Goal: Information Seeking & Learning: Learn about a topic

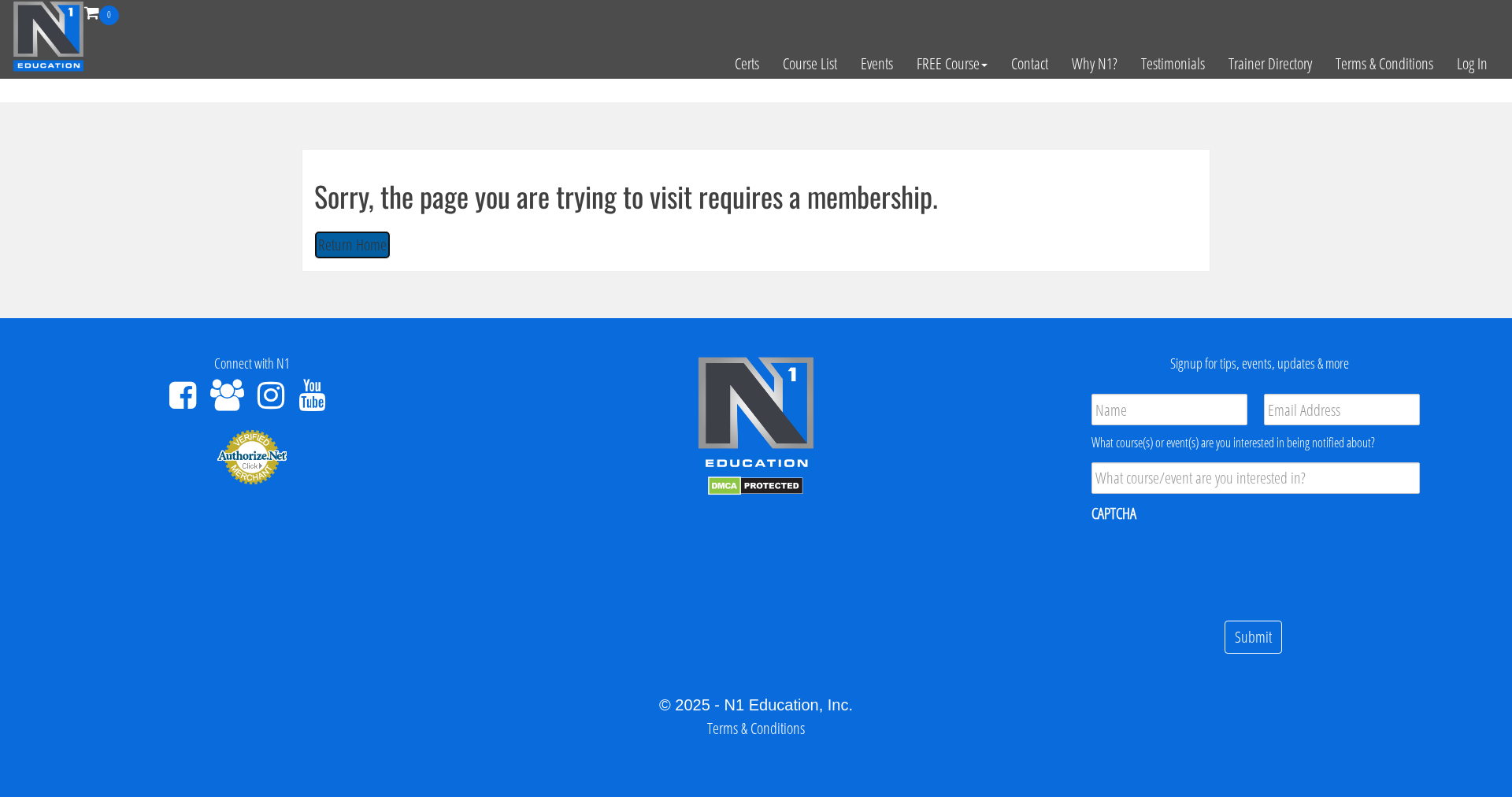
click at [351, 240] on button "Return Home" at bounding box center [351, 245] width 76 height 29
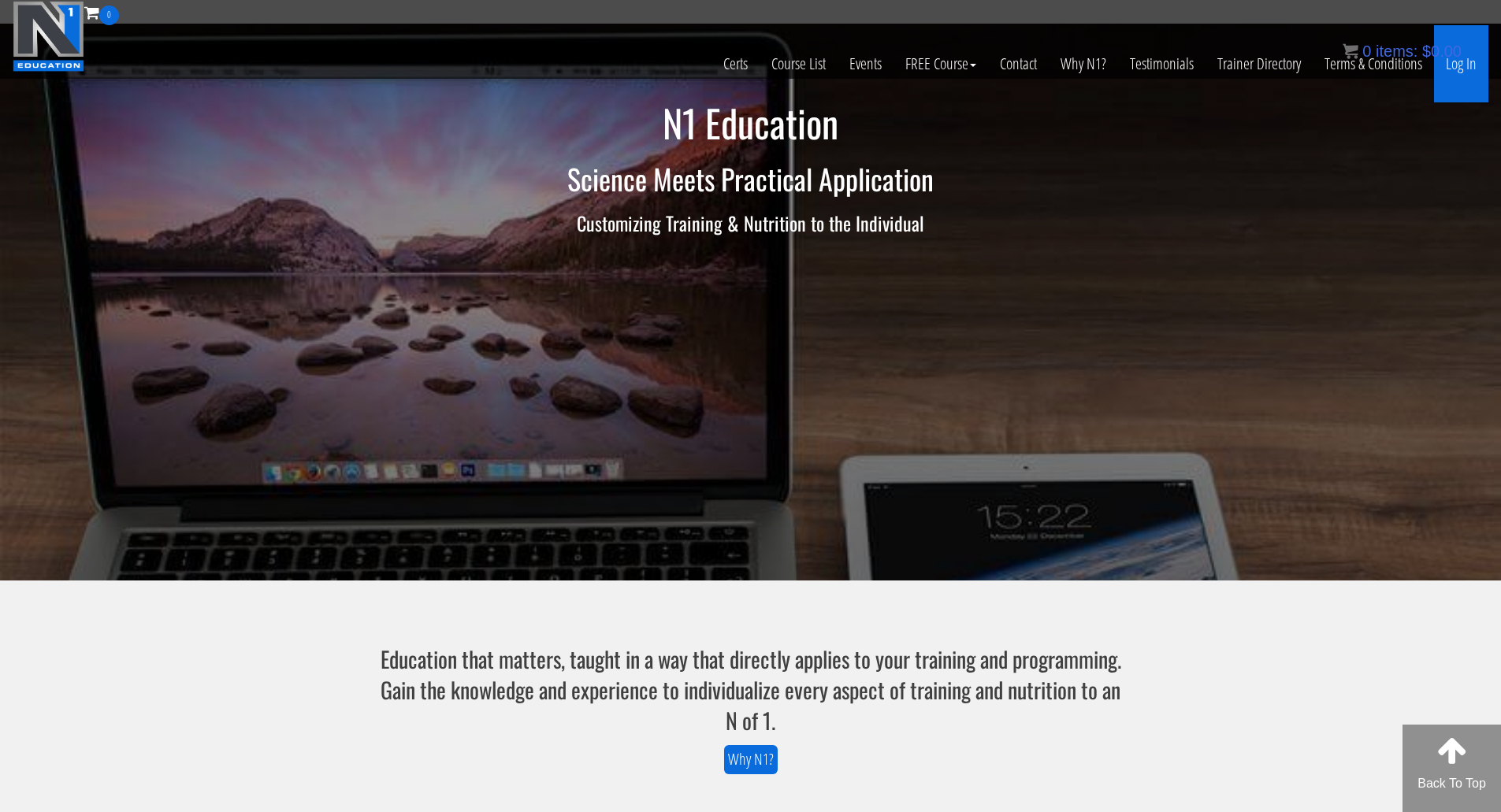
click at [1471, 65] on link "Log In" at bounding box center [1461, 64] width 55 height 77
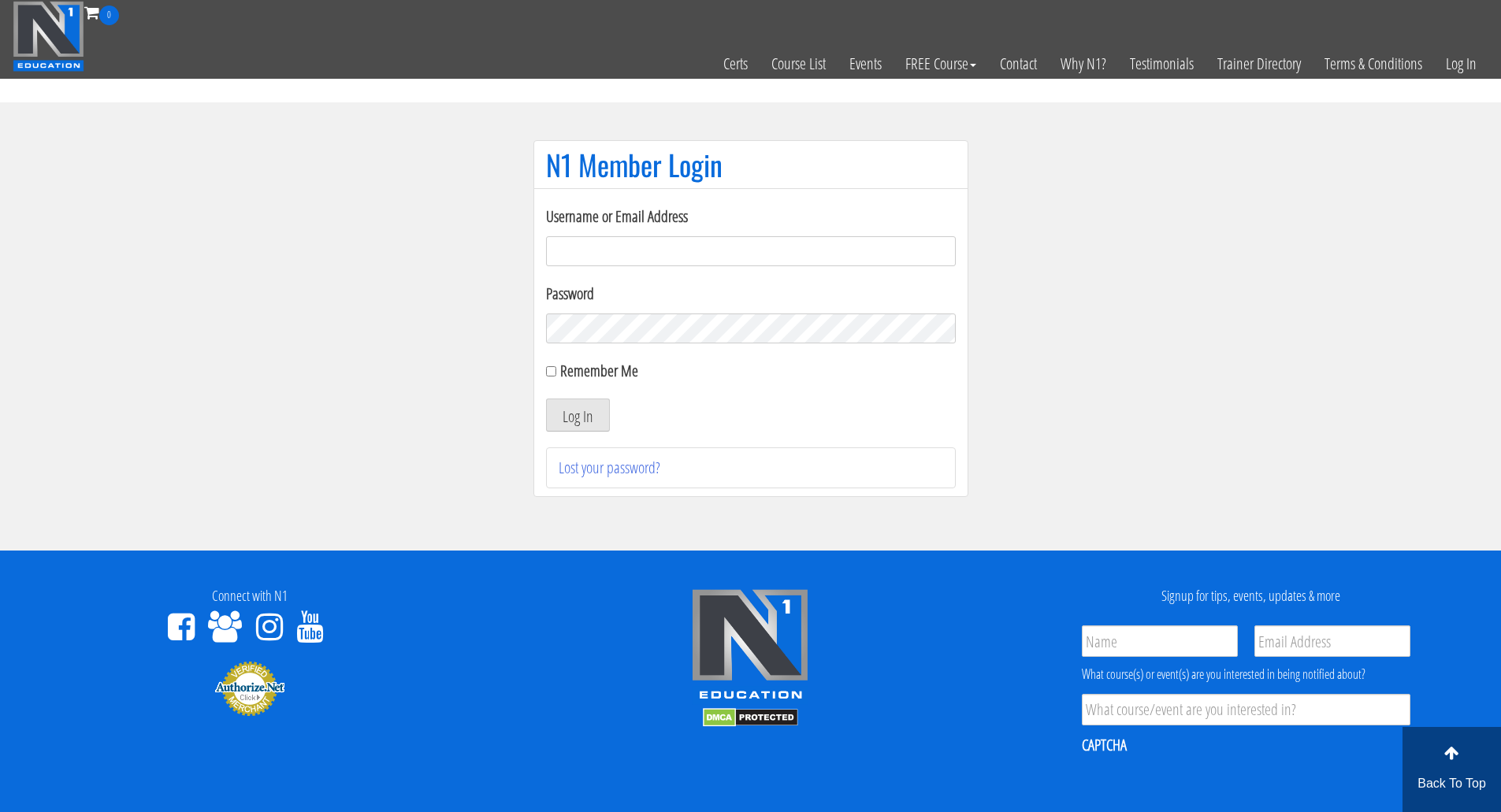
click at [586, 256] on input "Username or Email Address" at bounding box center [751, 251] width 410 height 30
type input "Brandon.sims026@gmail.com"
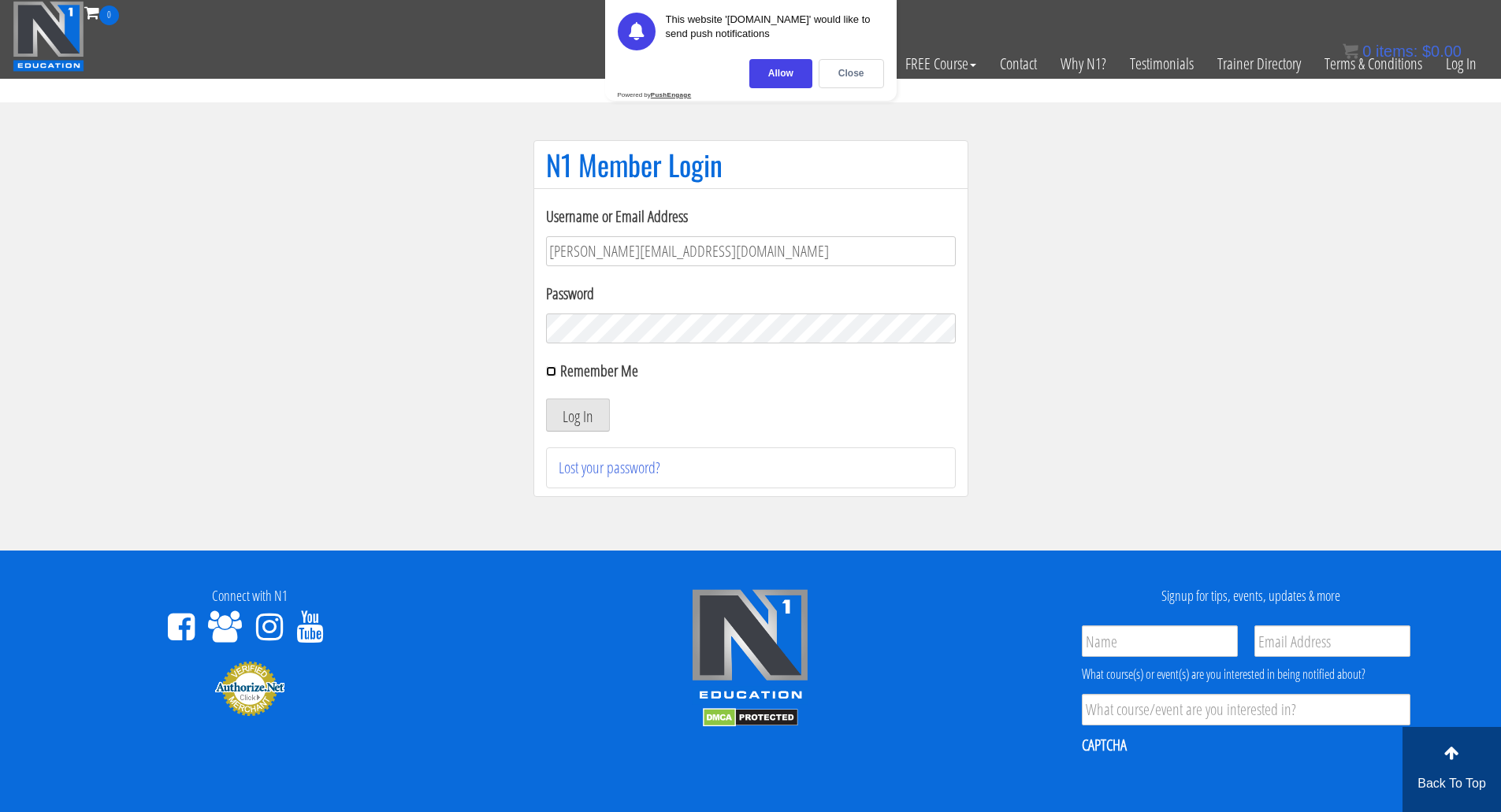
click at [550, 372] on input "Remember Me" at bounding box center [551, 371] width 10 height 10
checkbox input "true"
click at [567, 426] on button "Log In" at bounding box center [578, 414] width 64 height 33
click at [579, 411] on button "Log In" at bounding box center [578, 414] width 64 height 33
click at [845, 66] on div "Close" at bounding box center [852, 73] width 66 height 29
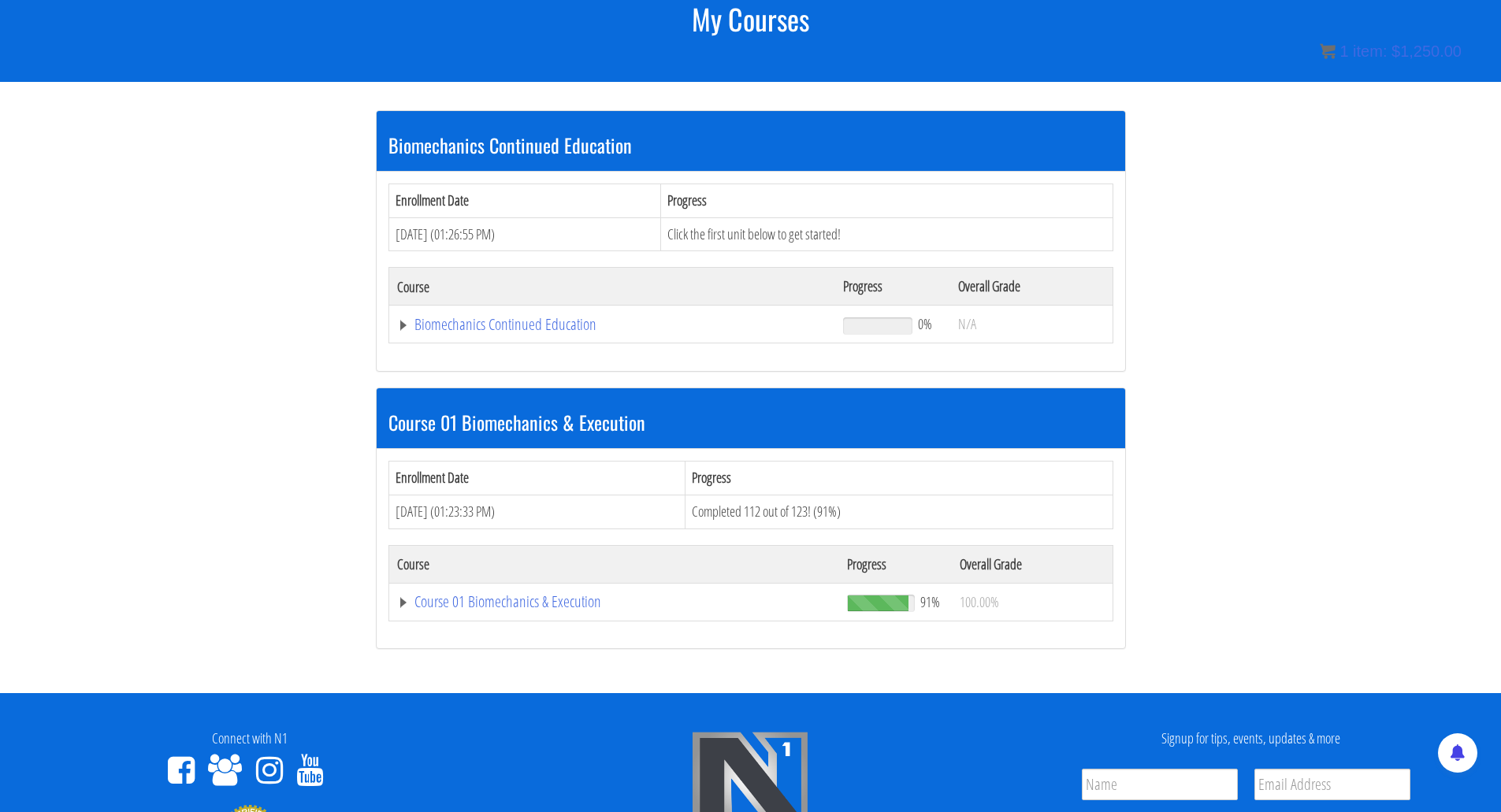
scroll to position [236, 0]
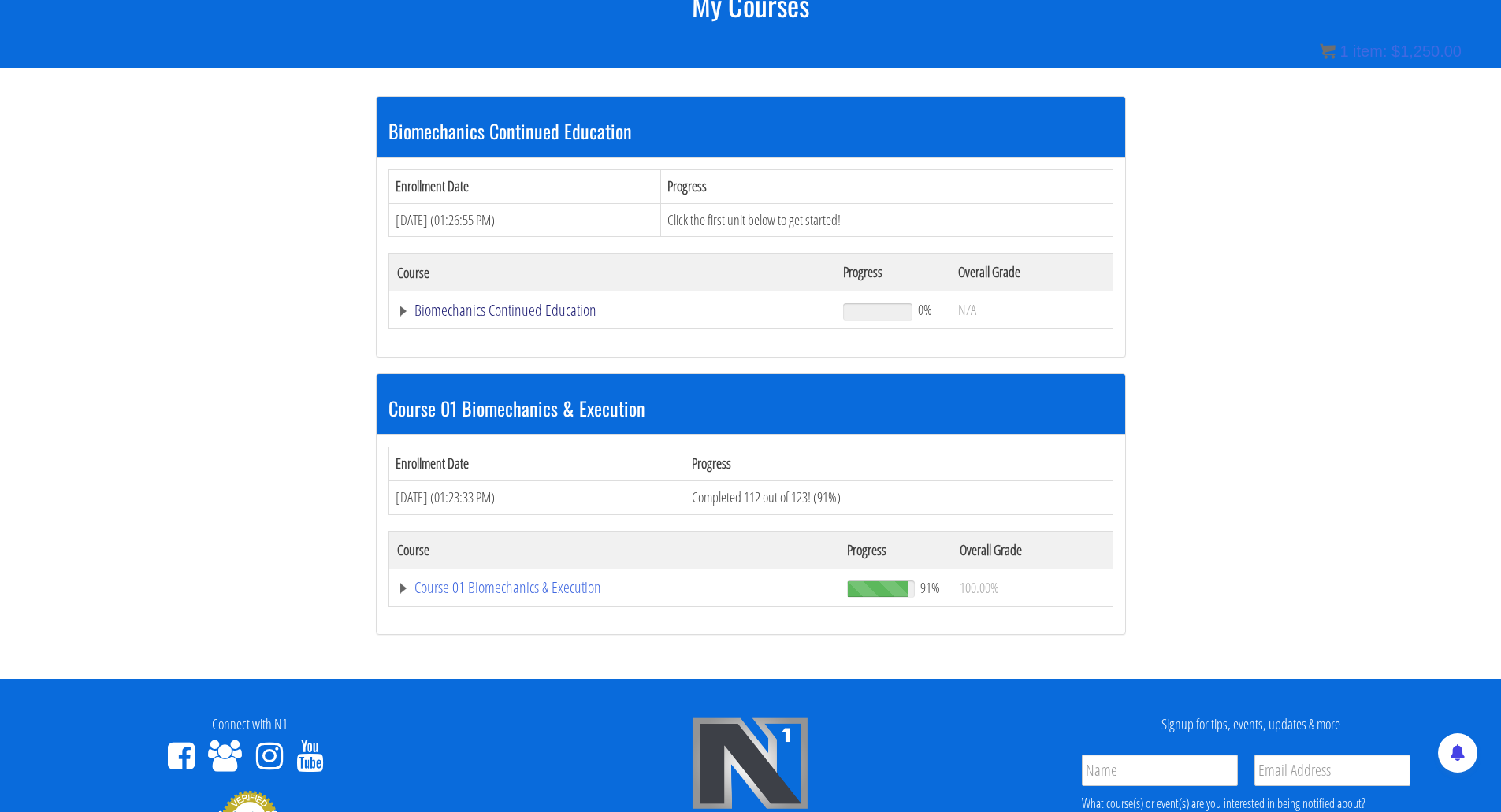
click at [464, 311] on link "Biomechanics Continued Education" at bounding box center [612, 310] width 430 height 16
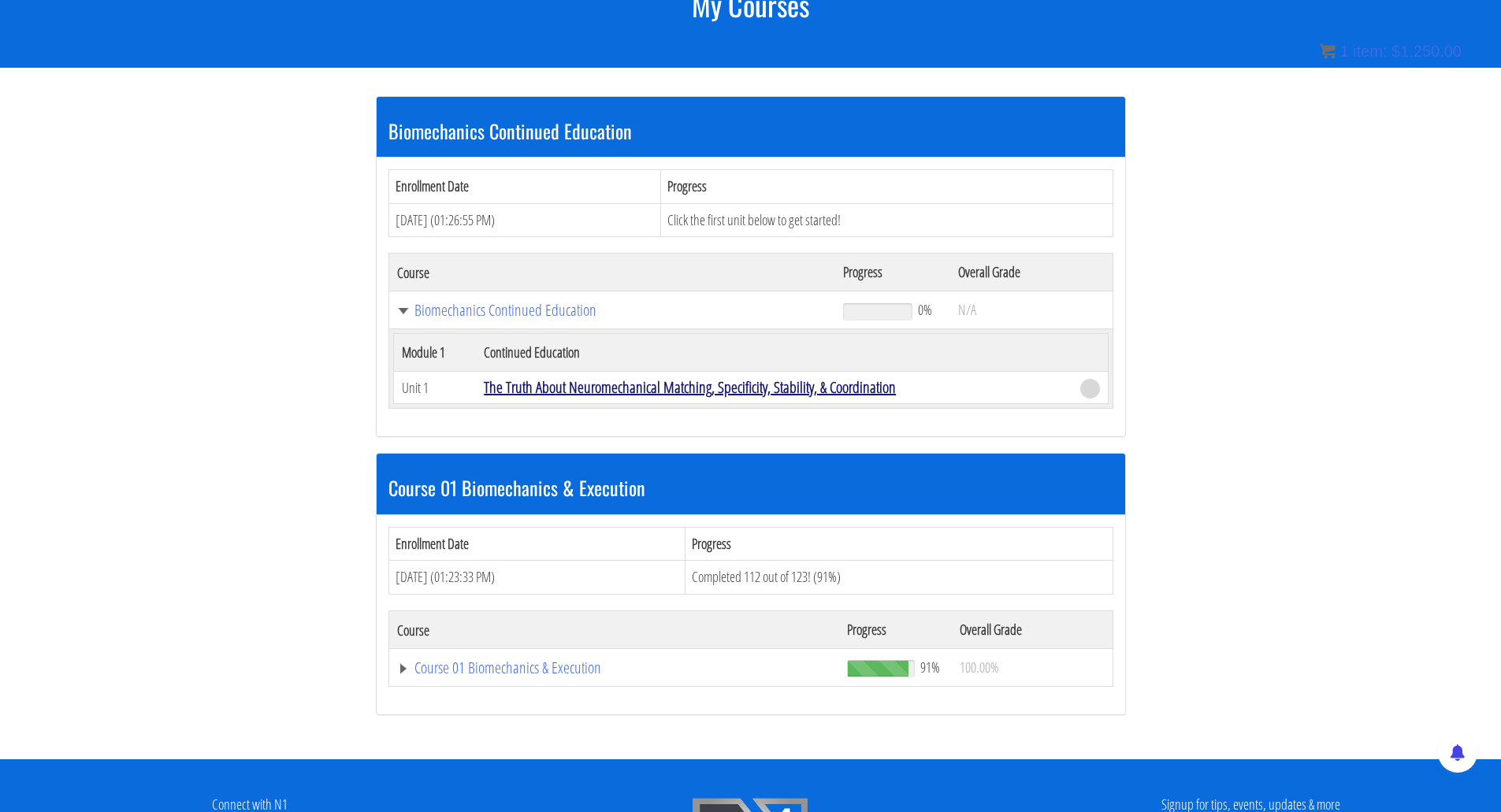
click at [527, 387] on link "The Truth About Neuromechanical Matching, Specificity, Stability, & Coordination" at bounding box center [690, 387] width 412 height 22
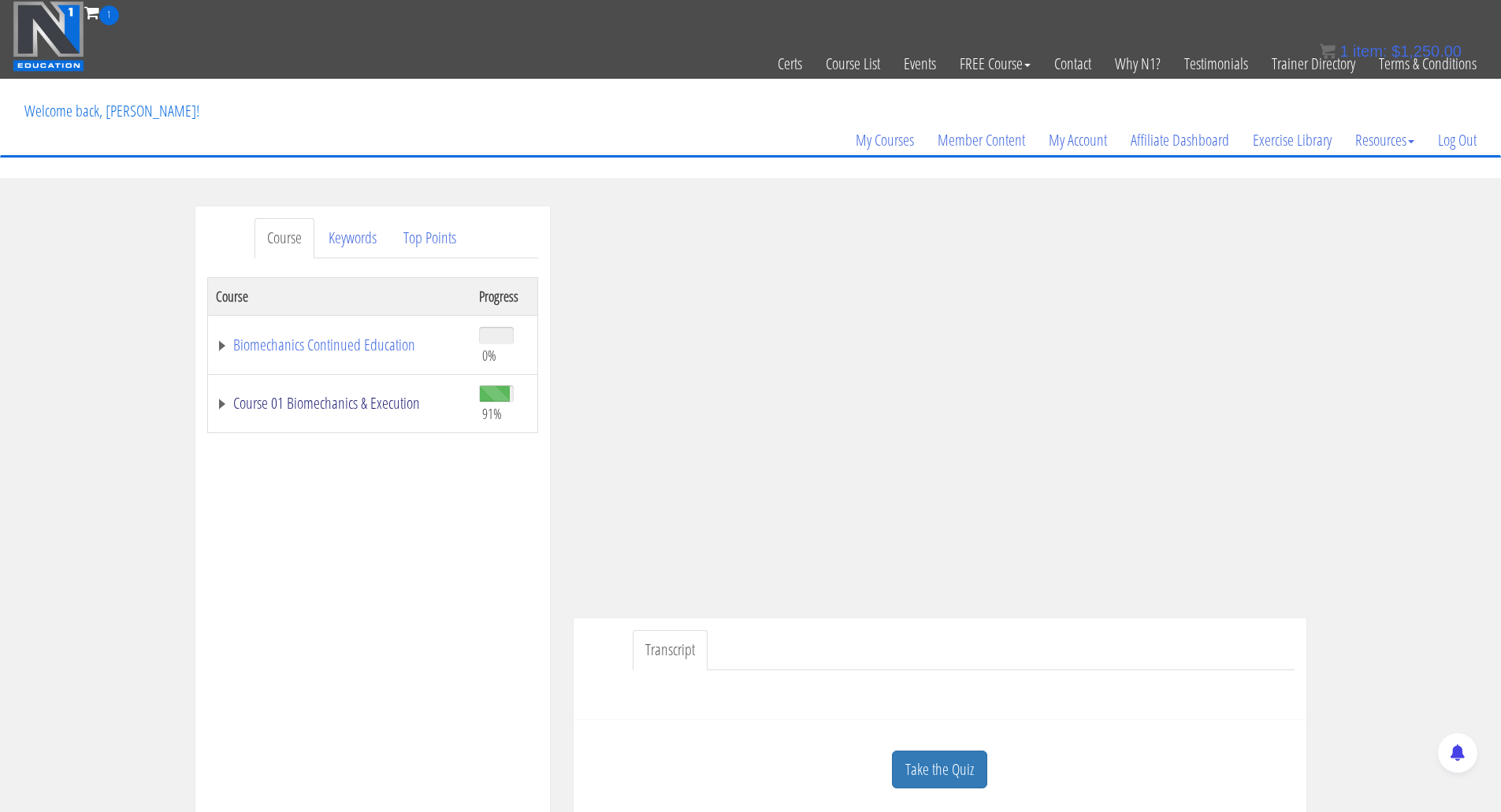
click at [258, 399] on link "Course 01 Biomechanics & Execution" at bounding box center [339, 403] width 247 height 16
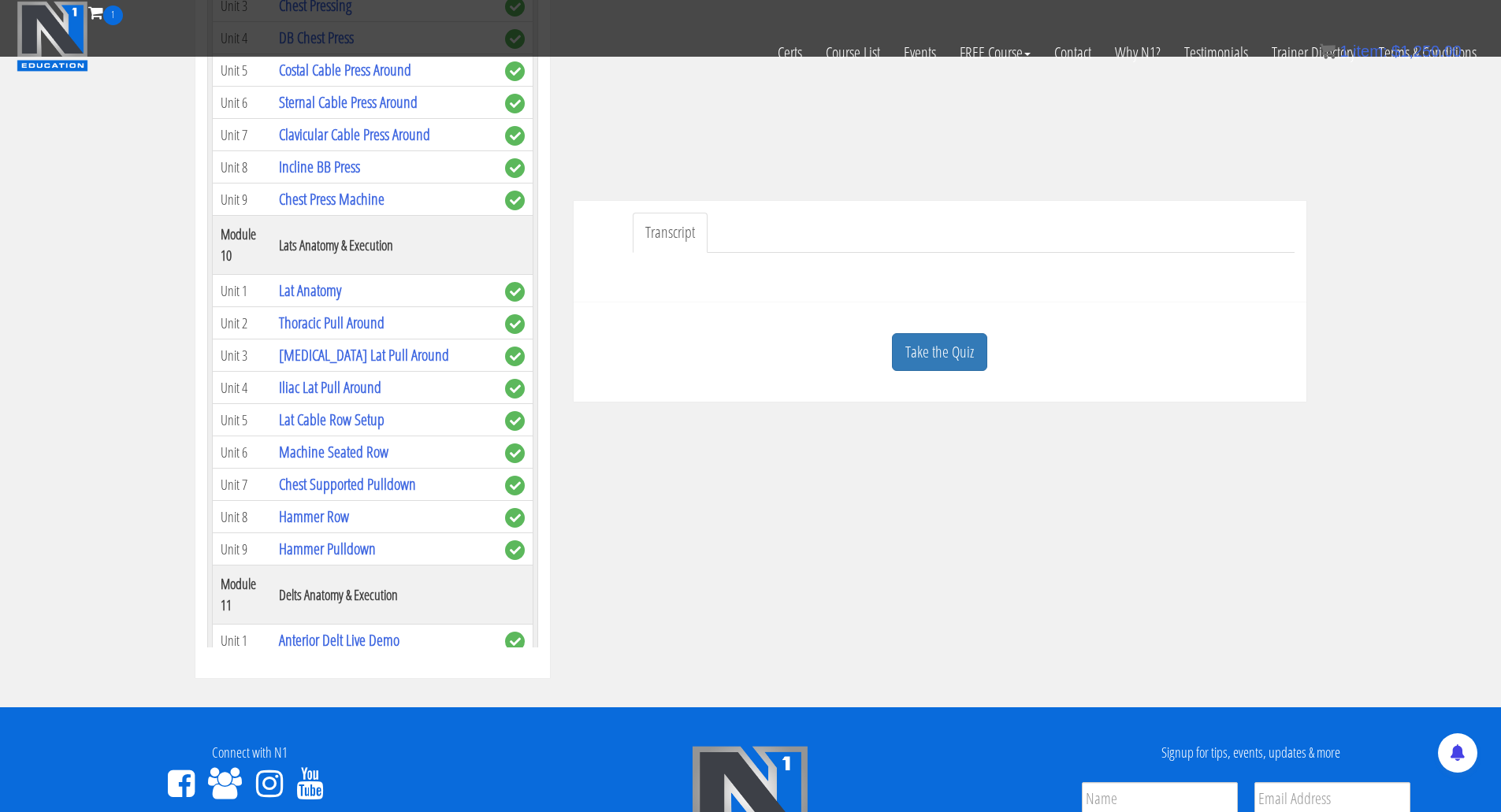
scroll to position [2600, 0]
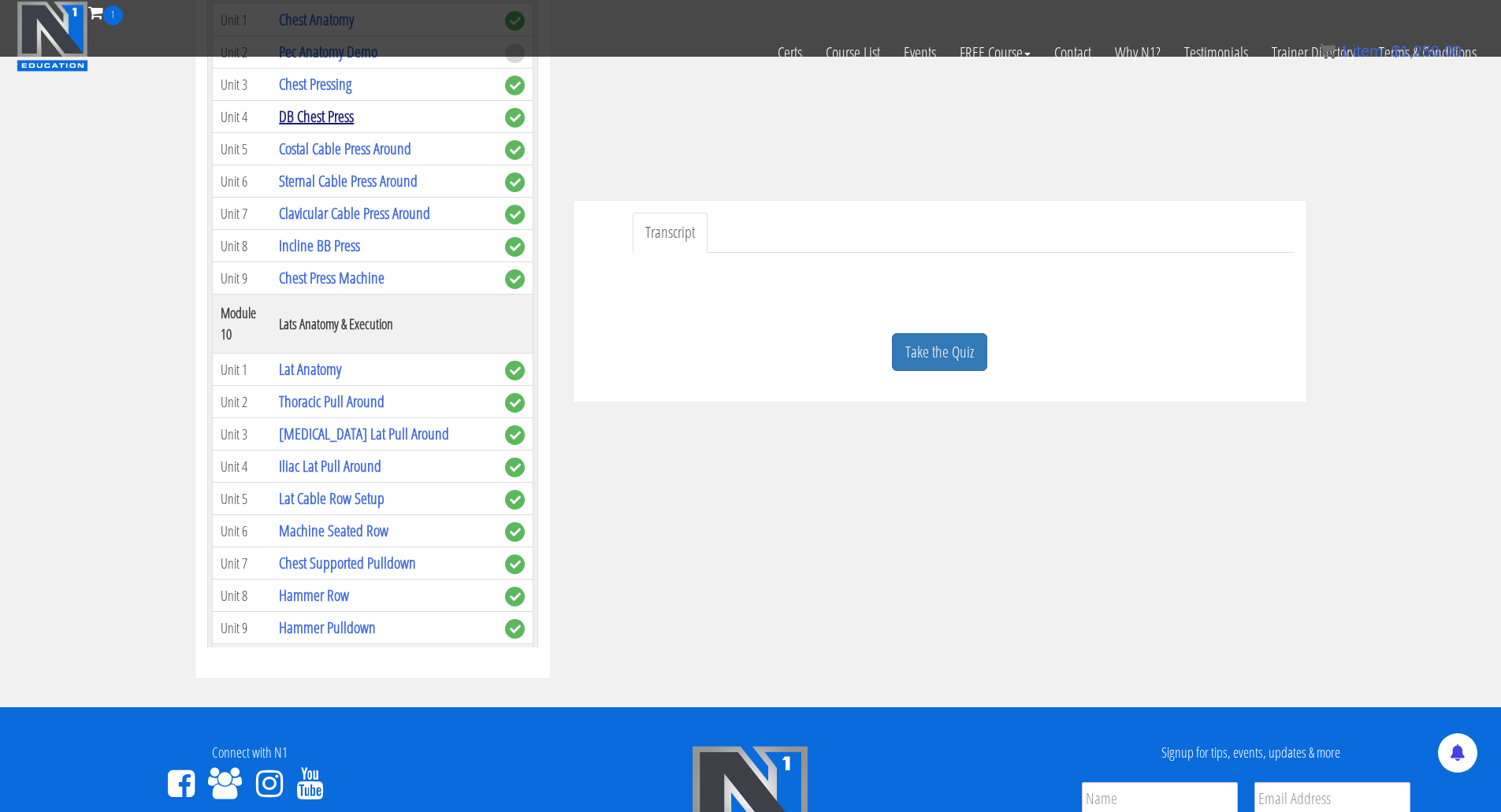
click at [316, 127] on link "DB Chest Press" at bounding box center [317, 116] width 75 height 22
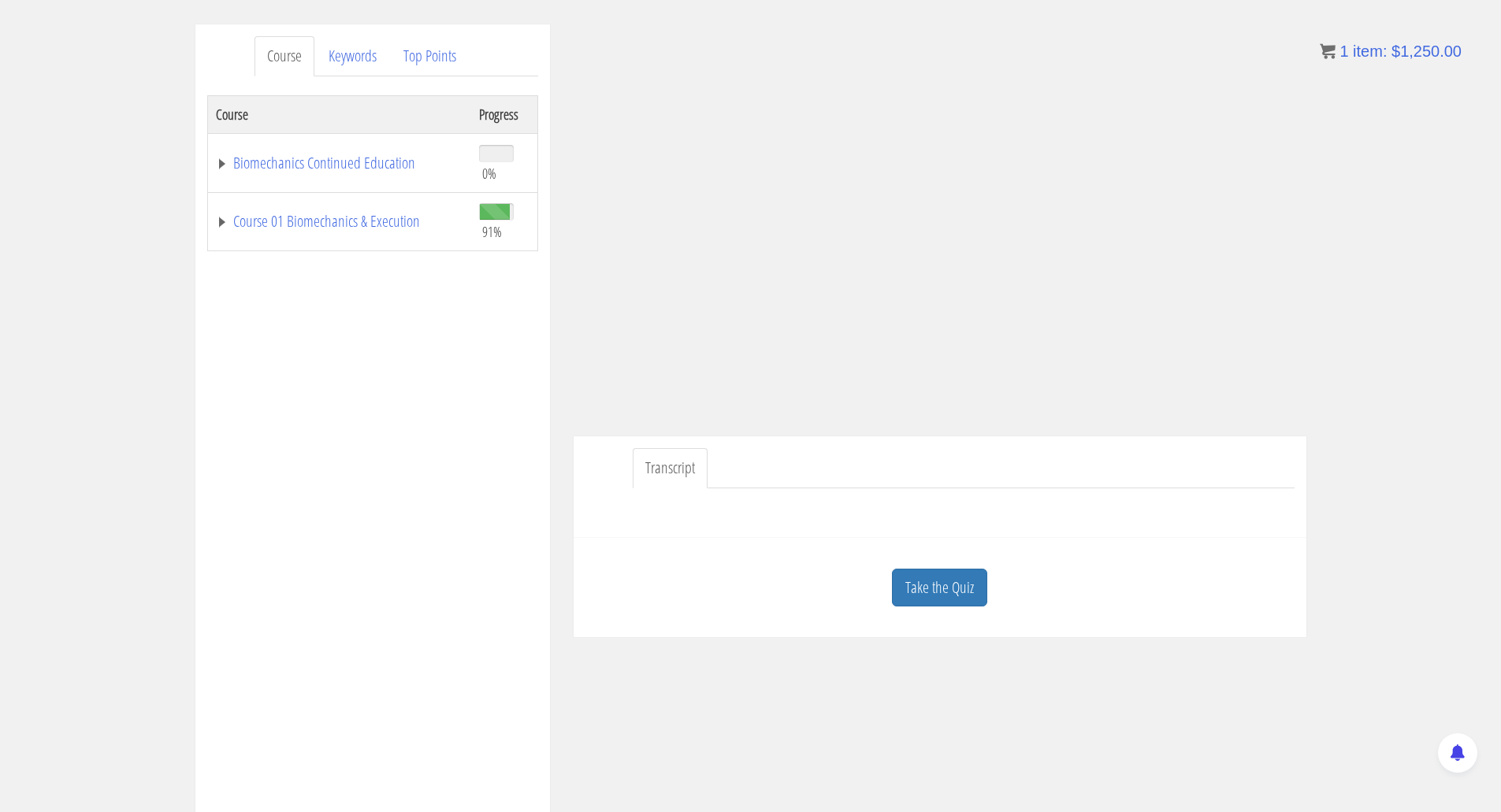
scroll to position [158, 0]
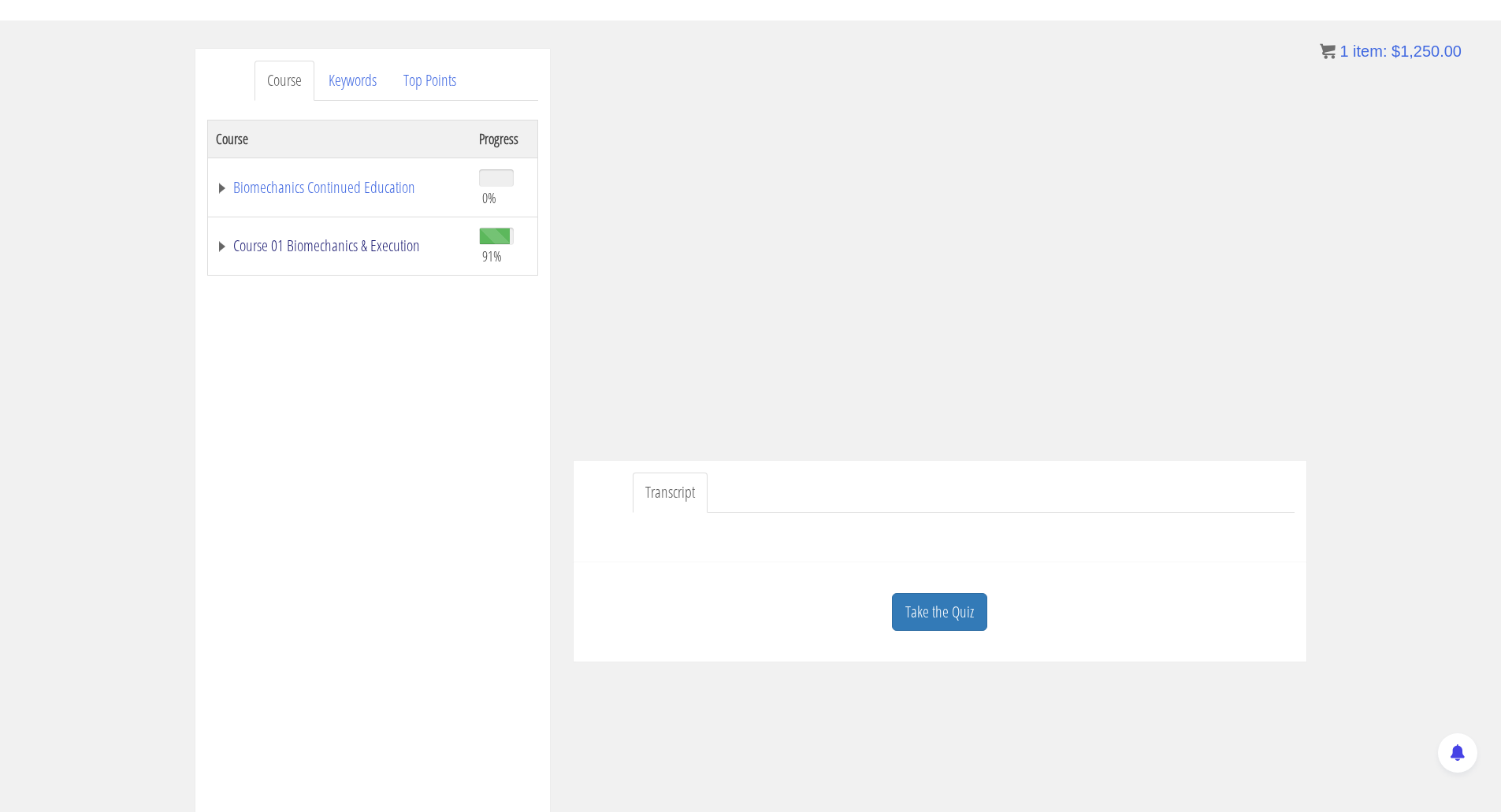
click at [221, 244] on link "Course 01 Biomechanics & Execution" at bounding box center [339, 245] width 247 height 16
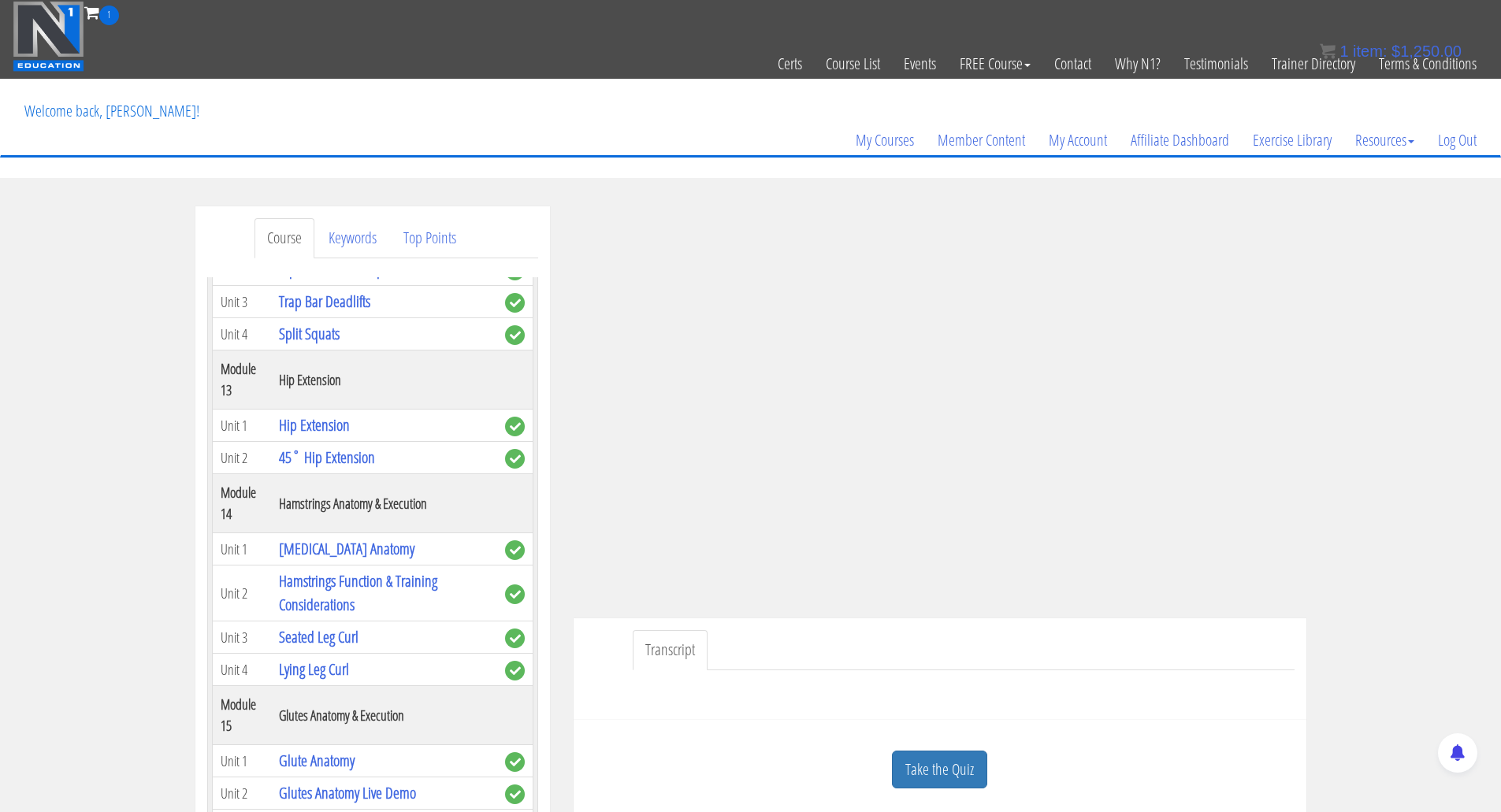
scroll to position [3939, 0]
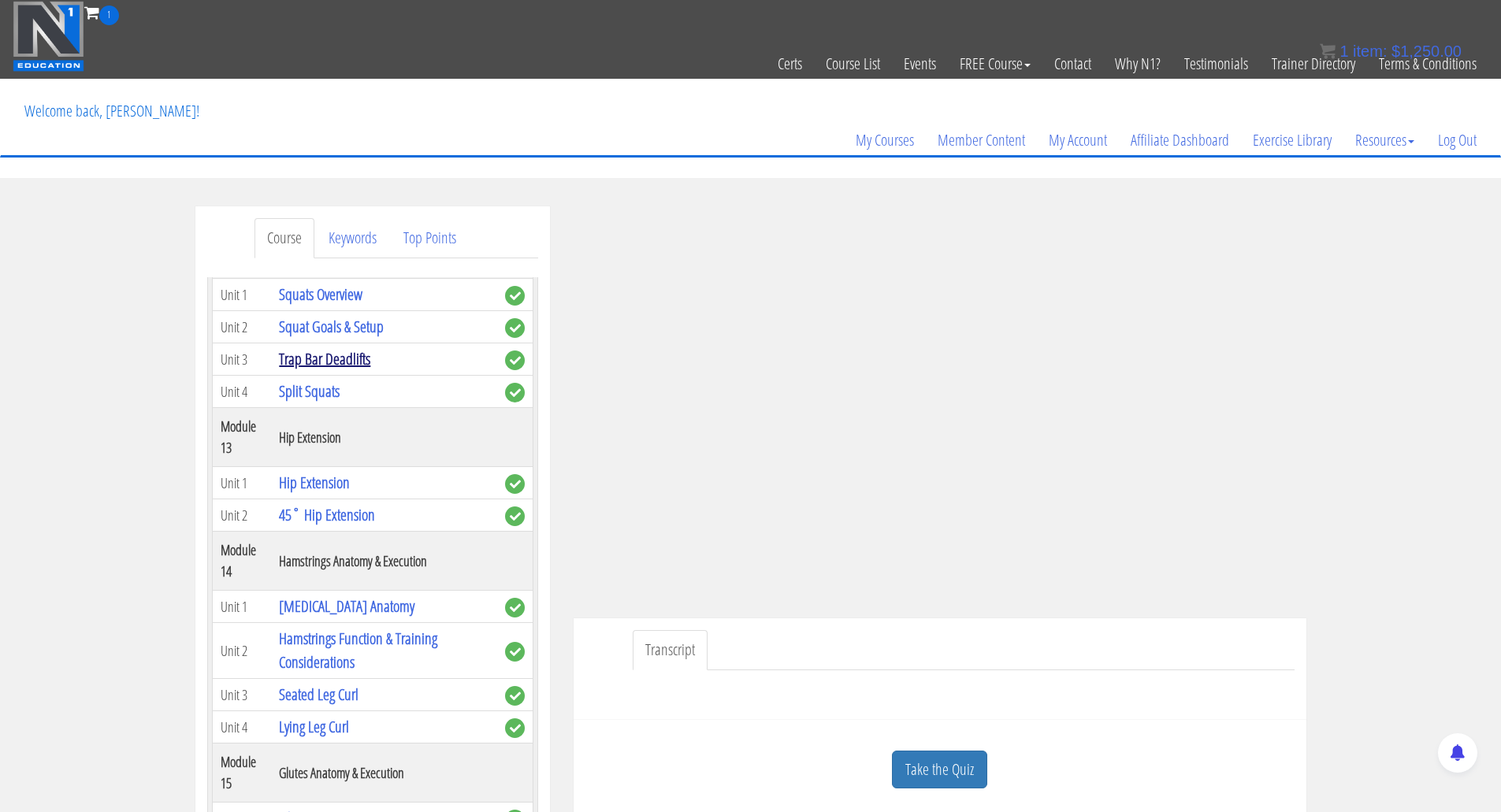
click at [309, 369] on link "Trap Bar Deadlifts" at bounding box center [324, 358] width 91 height 22
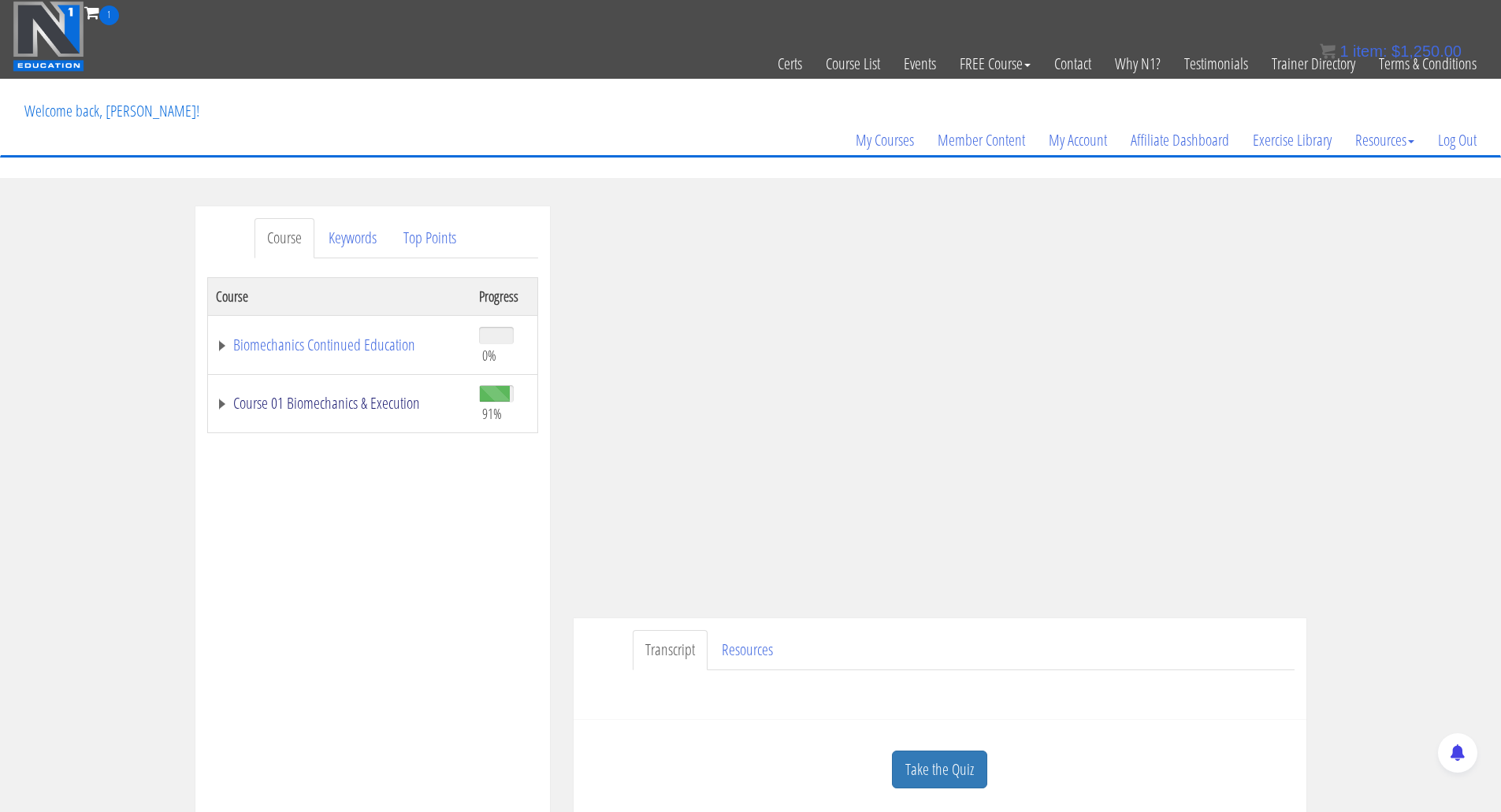
click at [216, 404] on link "Course 01 Biomechanics & Execution" at bounding box center [339, 403] width 247 height 16
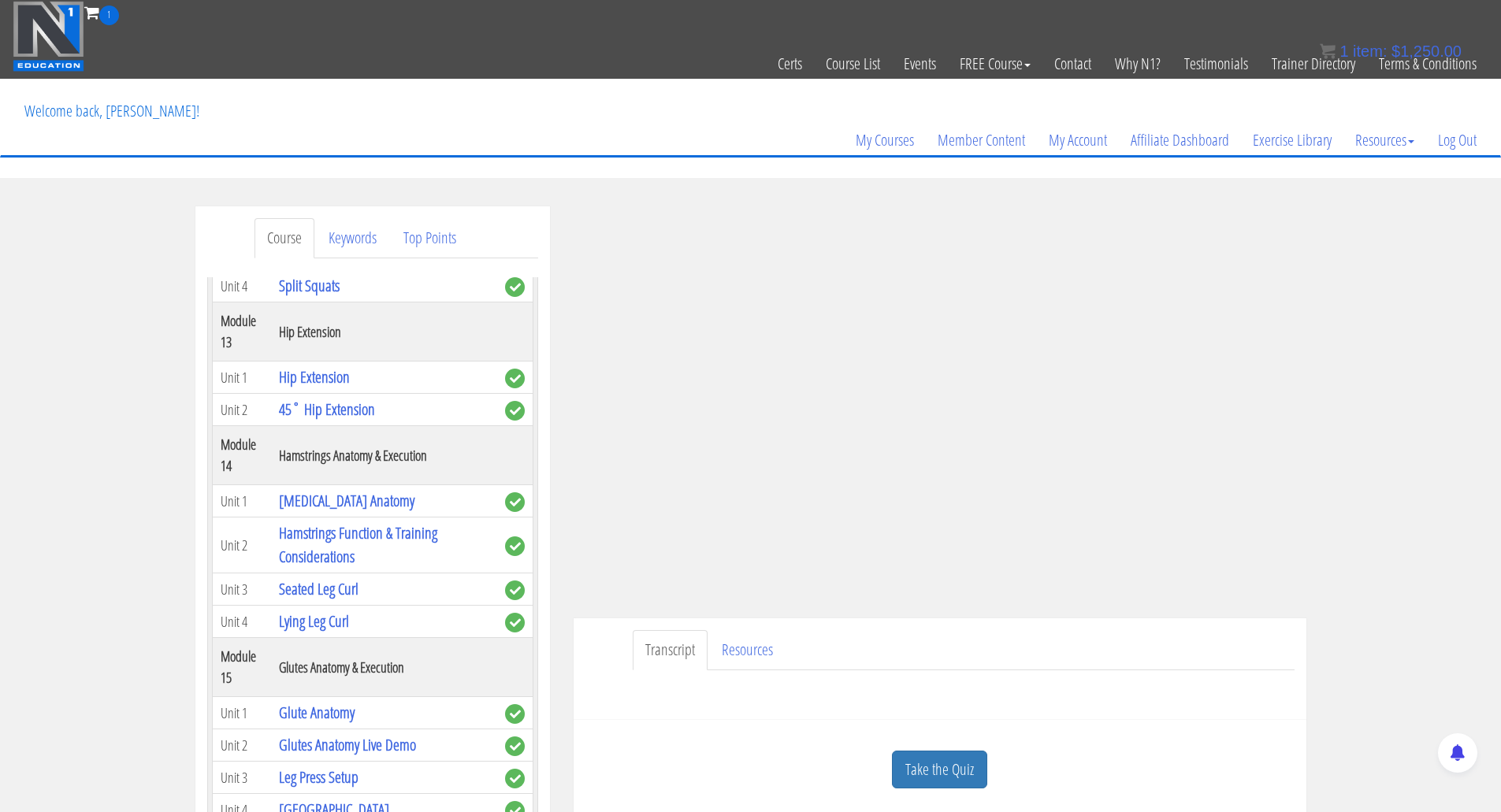
scroll to position [4017, 0]
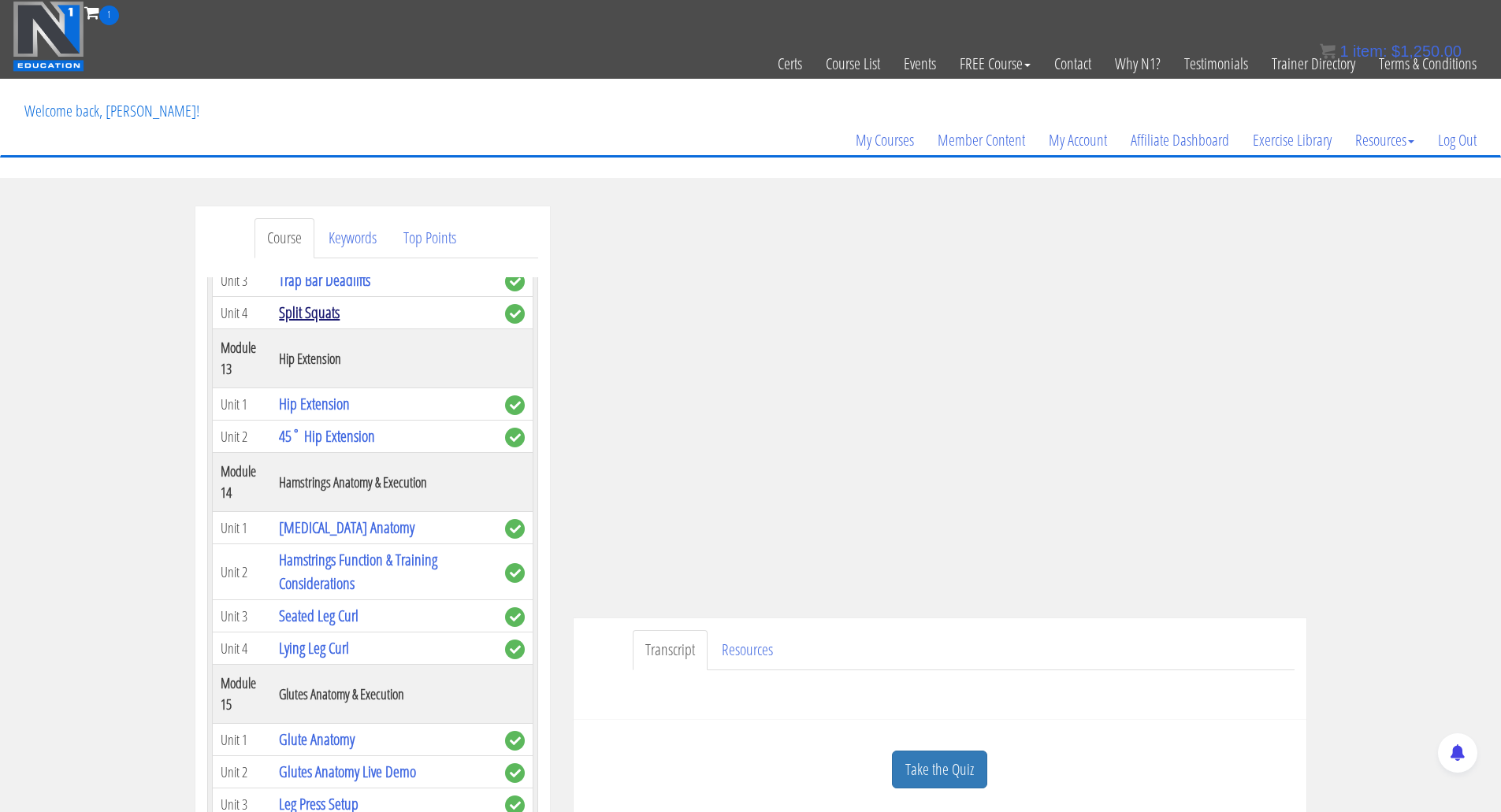
click at [321, 323] on link "Split Squats" at bounding box center [309, 312] width 61 height 22
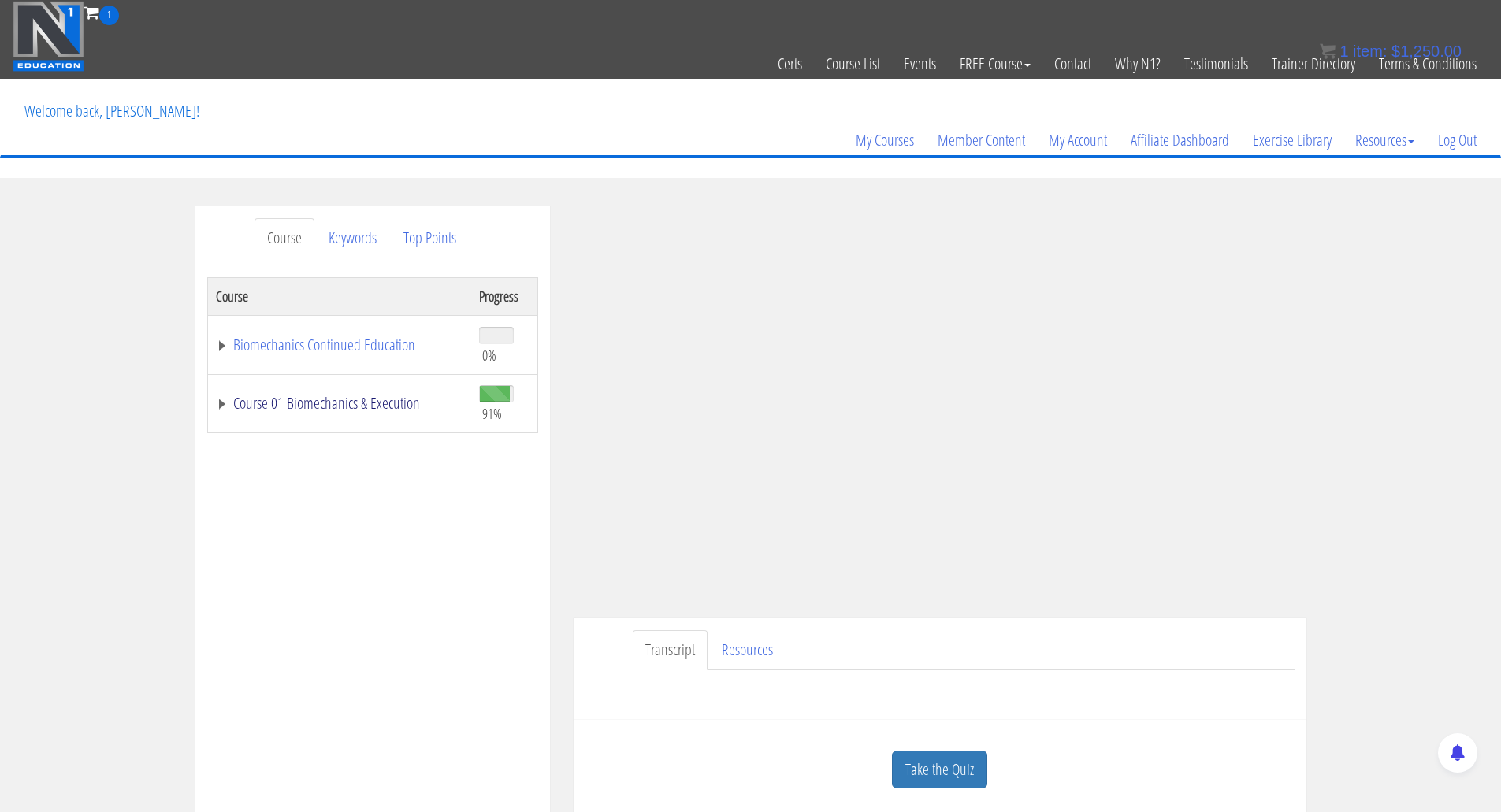
click at [222, 398] on link "Course 01 Biomechanics & Execution" at bounding box center [339, 403] width 247 height 16
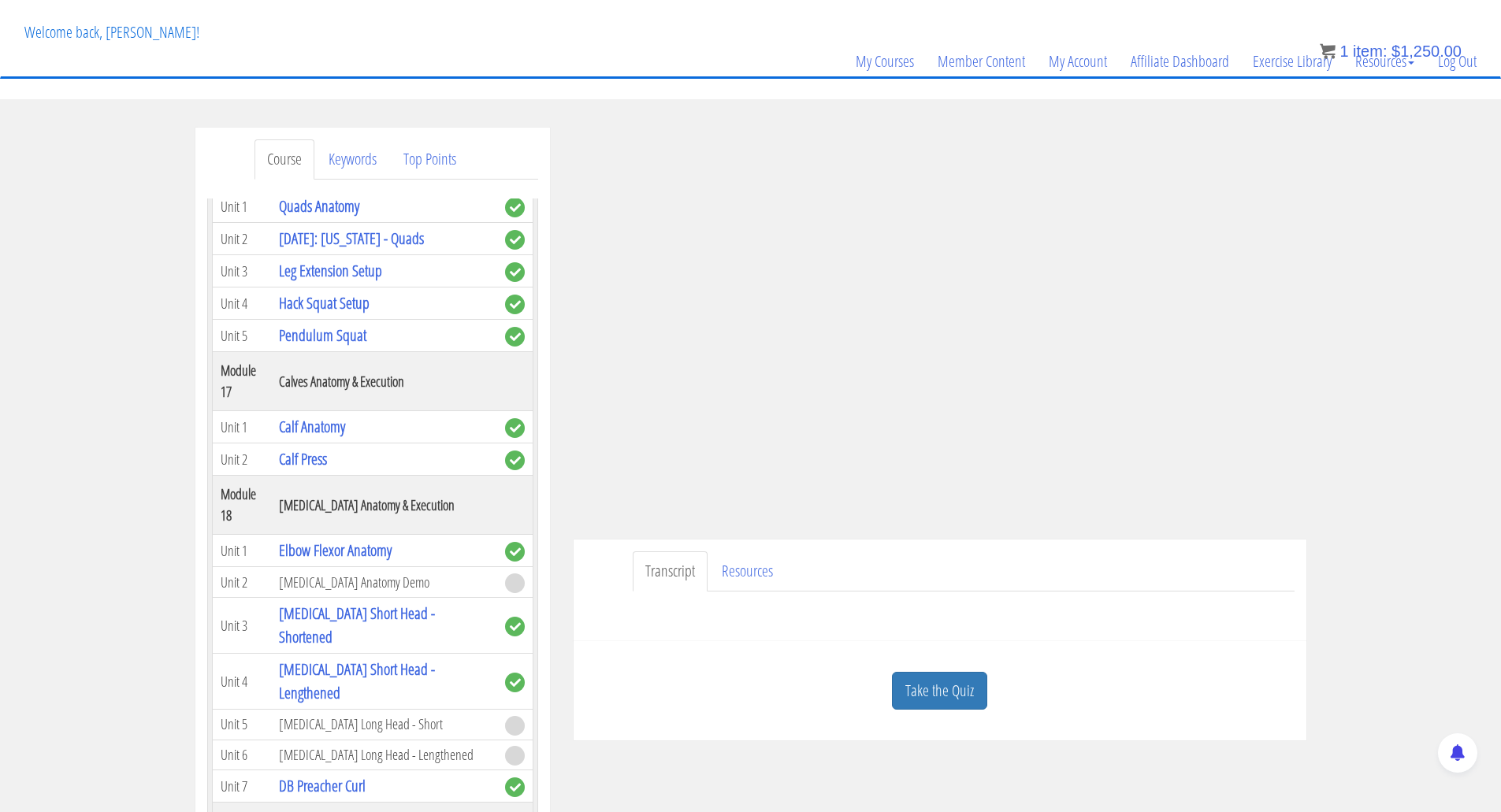
scroll to position [4726, 0]
click at [310, 468] on link "Calf Press" at bounding box center [303, 457] width 48 height 22
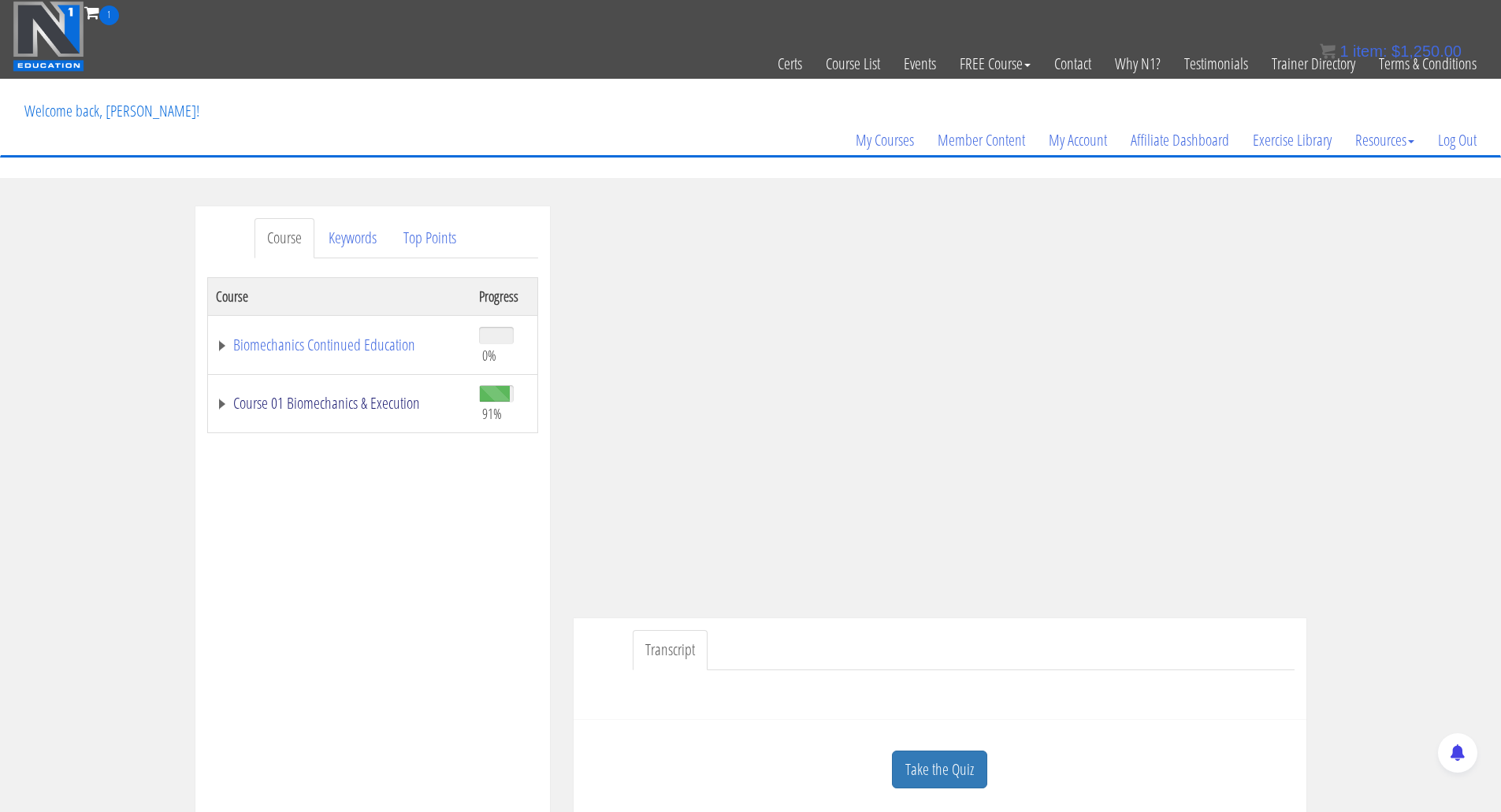
click at [225, 402] on link "Course 01 Biomechanics & Execution" at bounding box center [339, 403] width 247 height 16
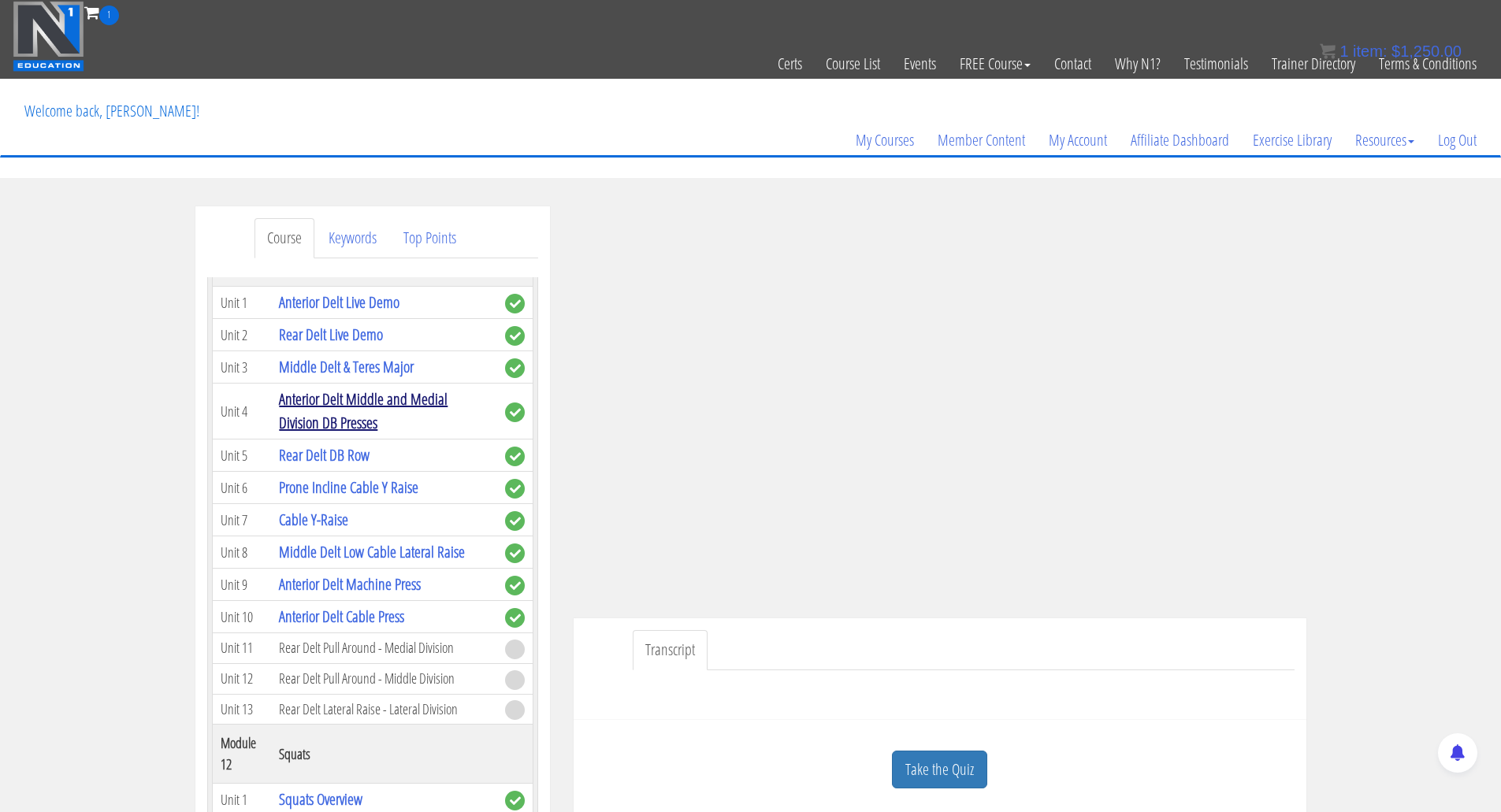
scroll to position [3405, 0]
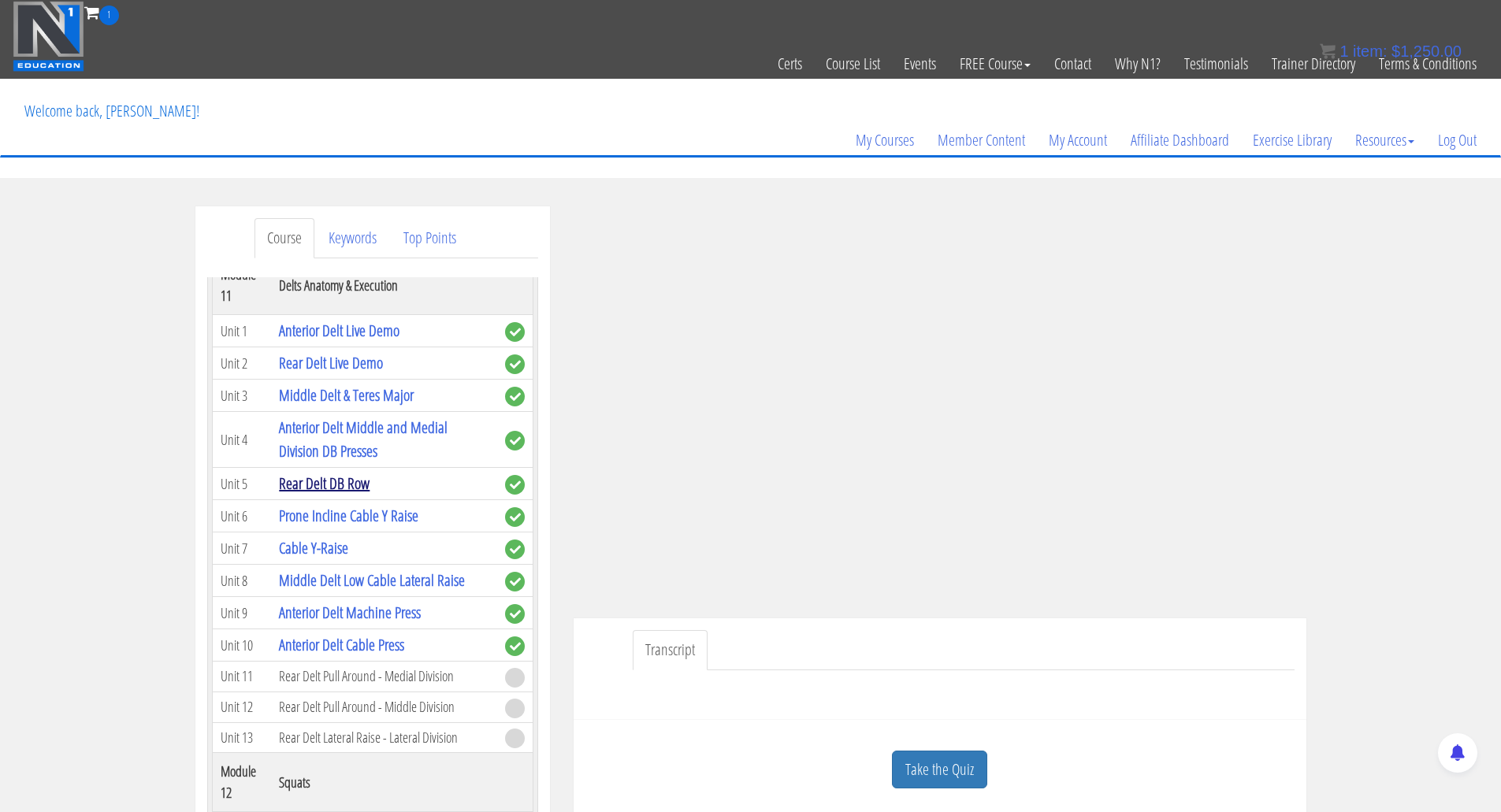
click at [350, 493] on link "Rear Delt DB Row" at bounding box center [324, 483] width 90 height 22
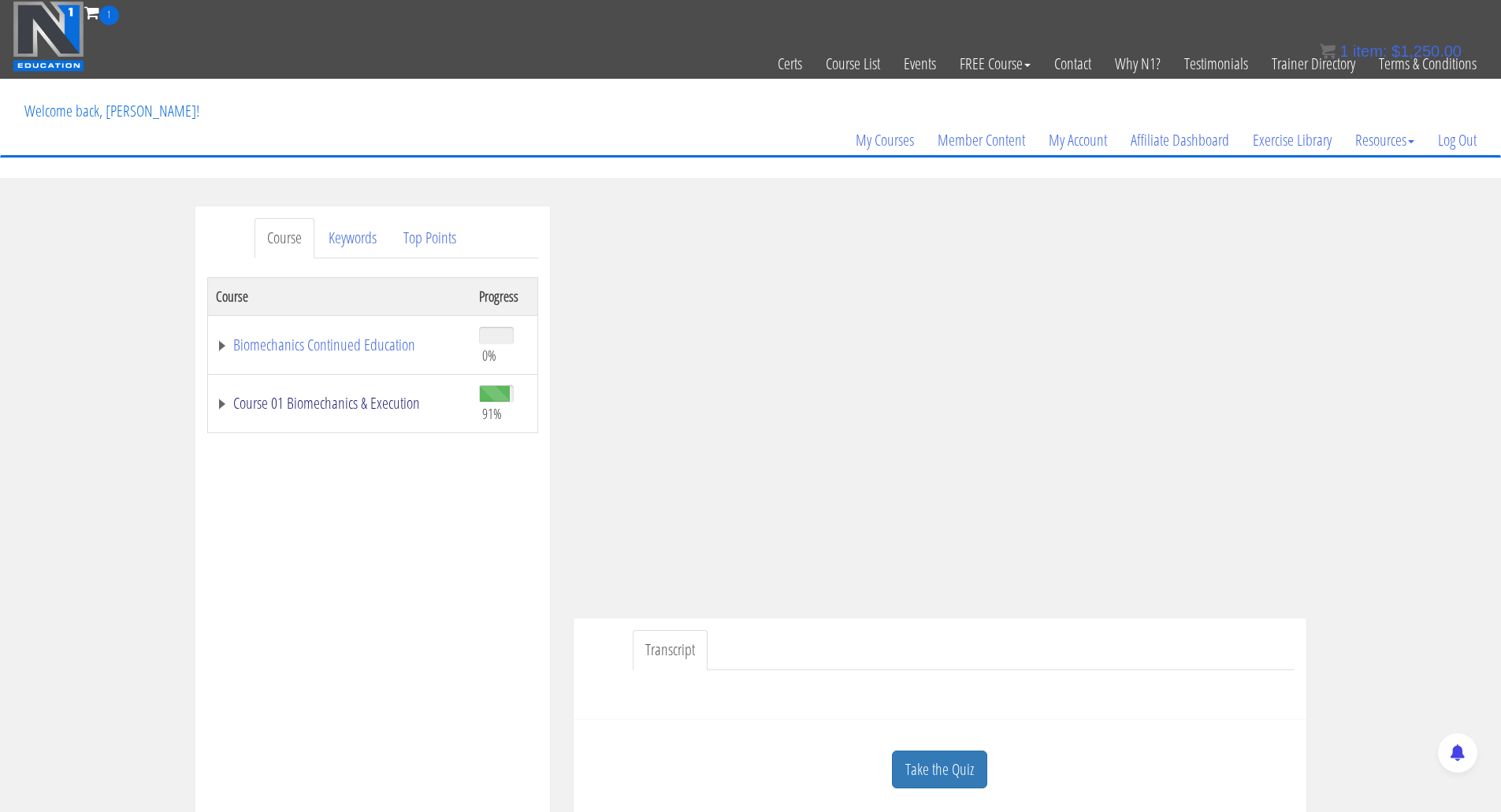
click at [219, 406] on link "Course 01 Biomechanics & Execution" at bounding box center [339, 403] width 247 height 16
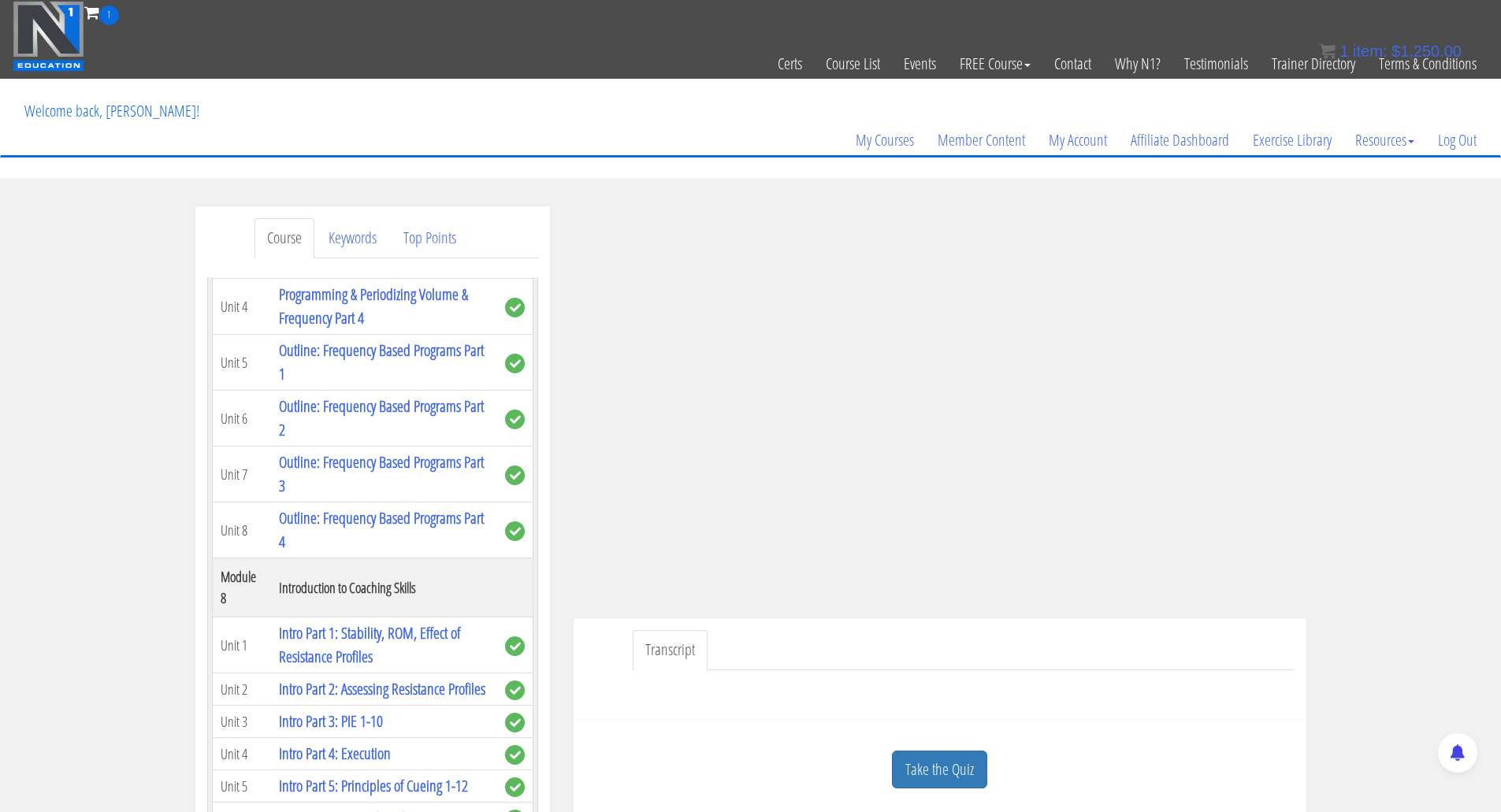
scroll to position [2048, 0]
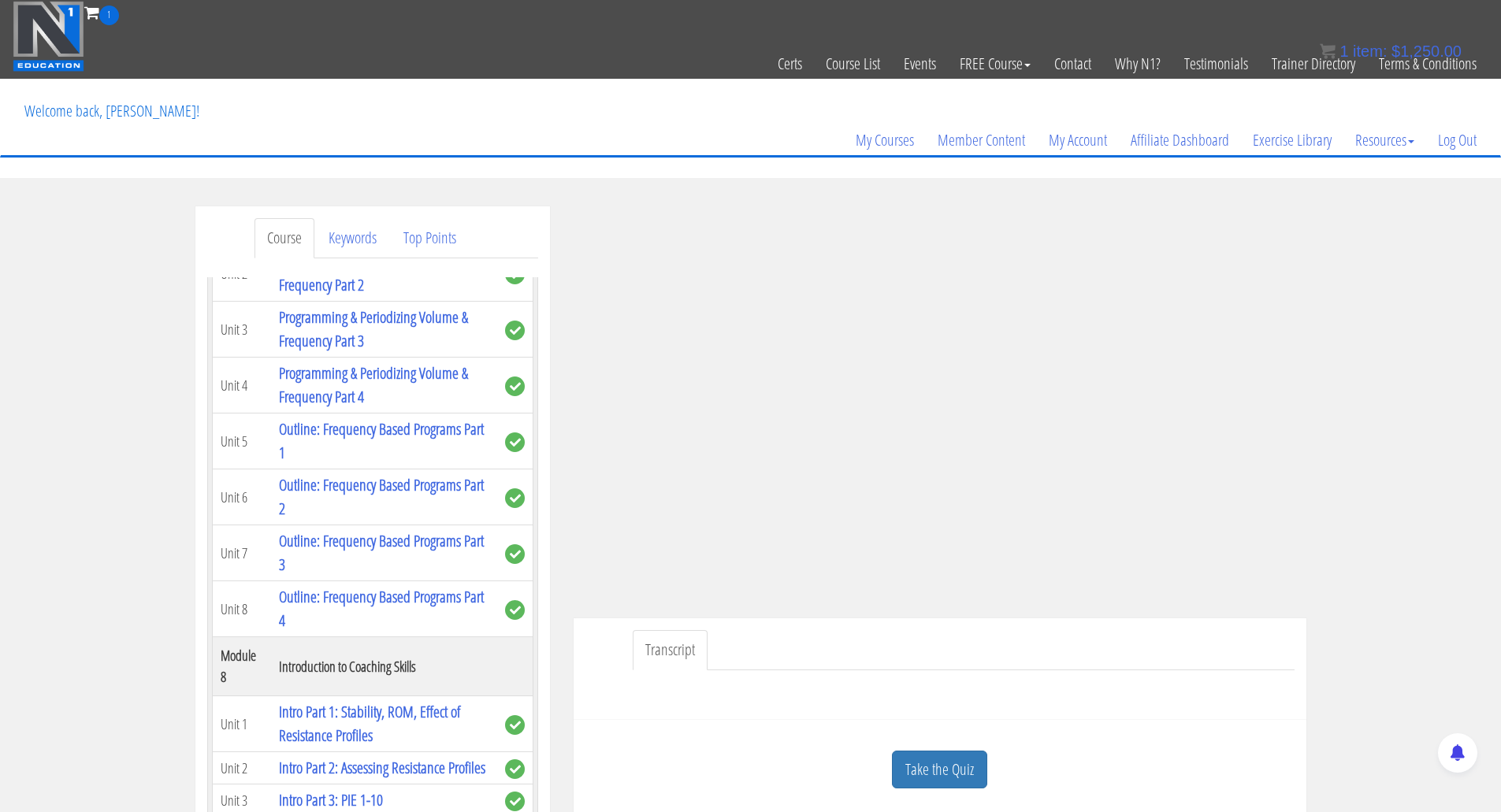
click at [336, 245] on td "Programming & Periodizing Volume & Frequency Part 1" at bounding box center [383, 218] width 226 height 56
click at [321, 240] on link "Programming & Periodizing Volume & Frequency Part 1" at bounding box center [373, 217] width 189 height 45
